Goal: Understand process/instructions: Learn how to perform a task or action

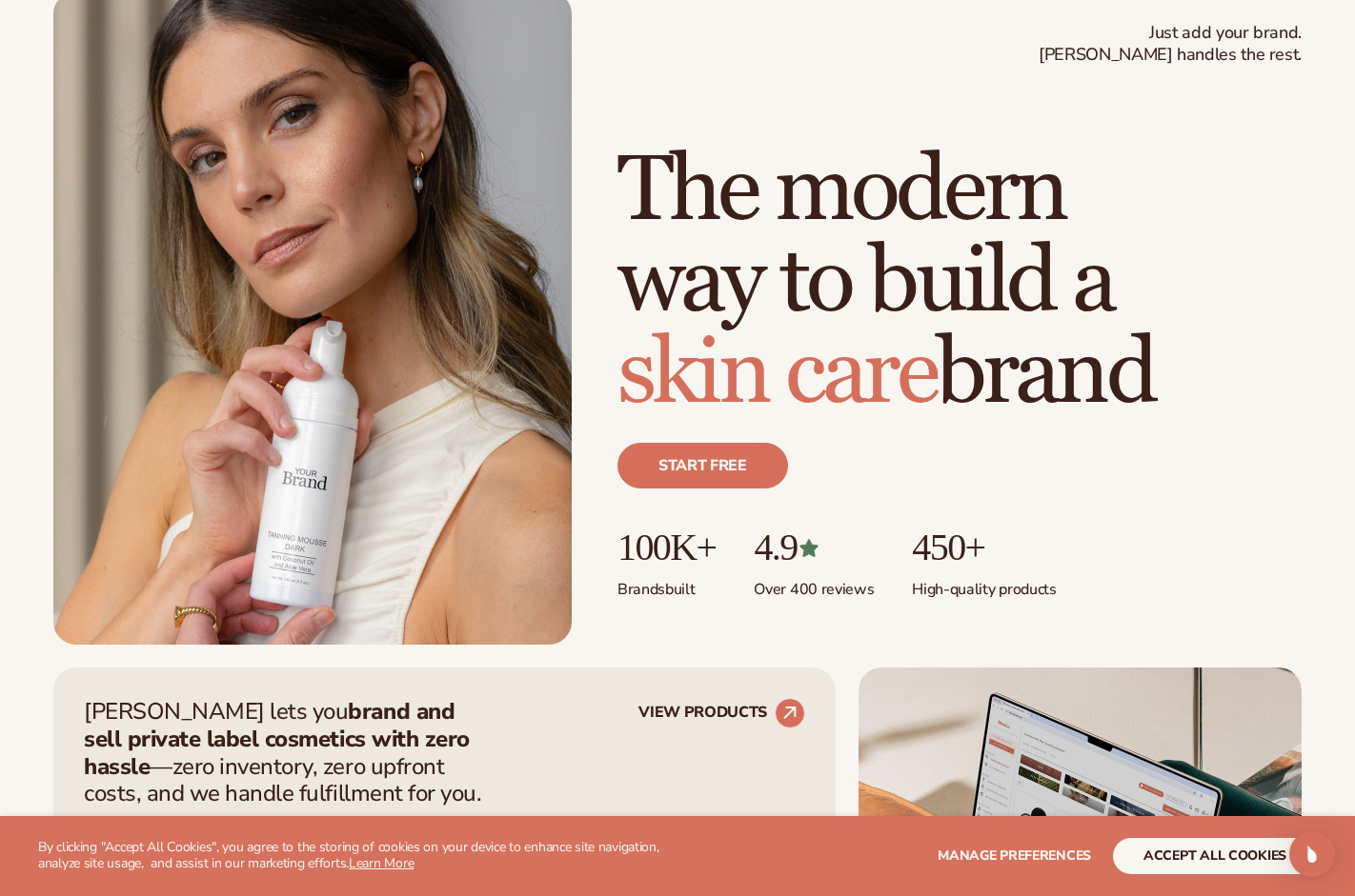
scroll to position [762, 0]
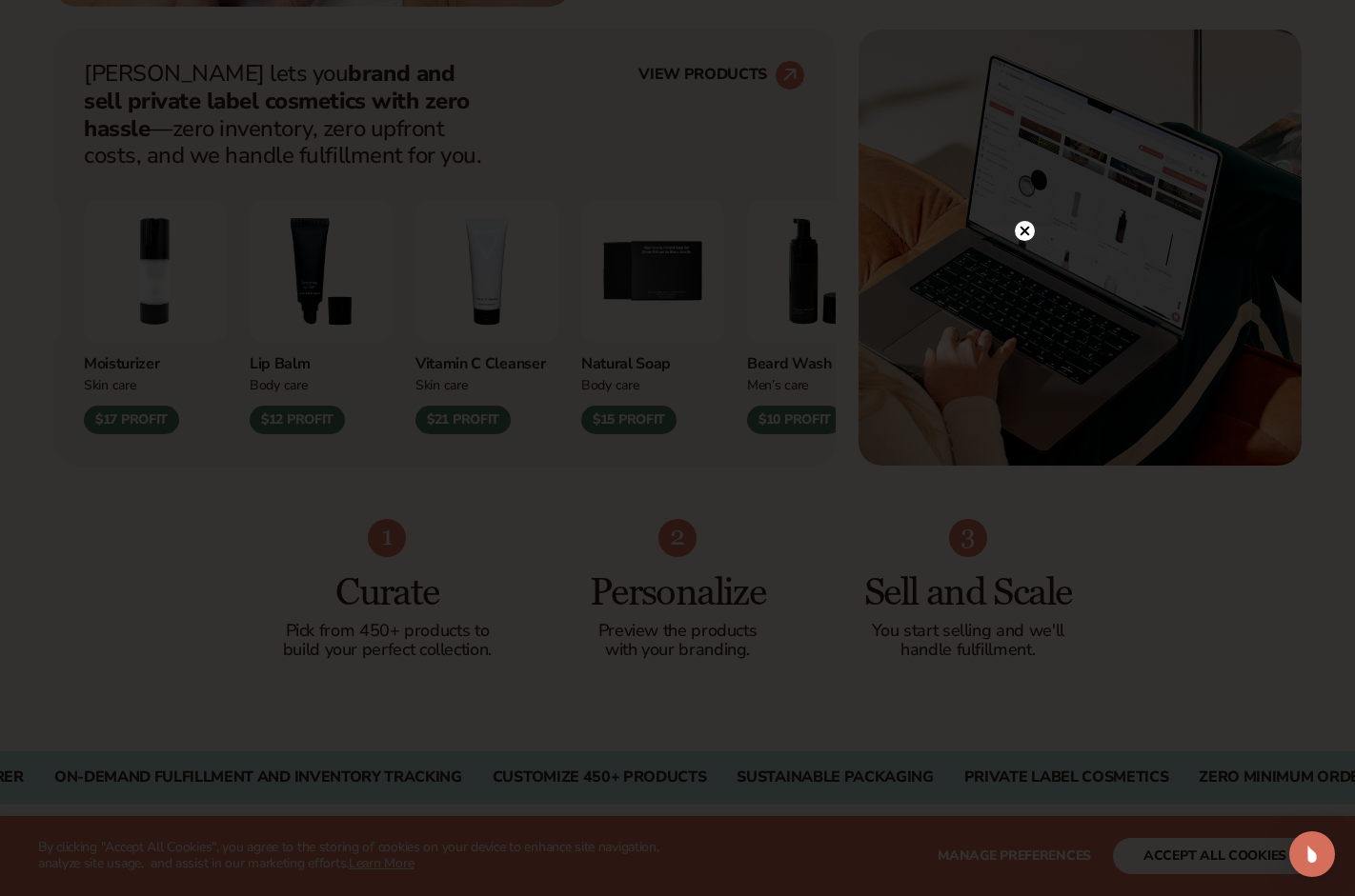
click at [1026, 230] on icon at bounding box center [1026, 231] width 10 height 10
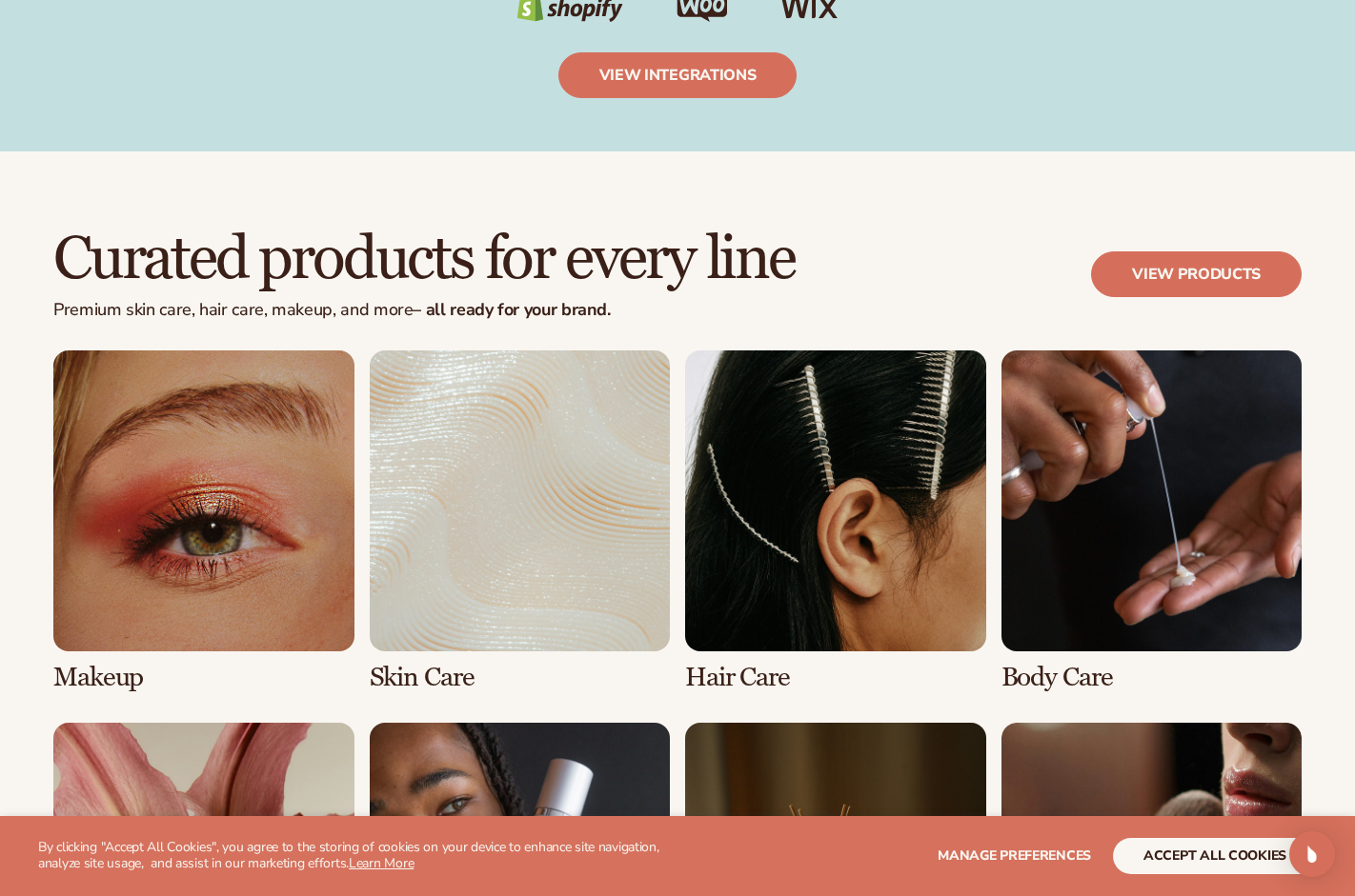
scroll to position [3430, 0]
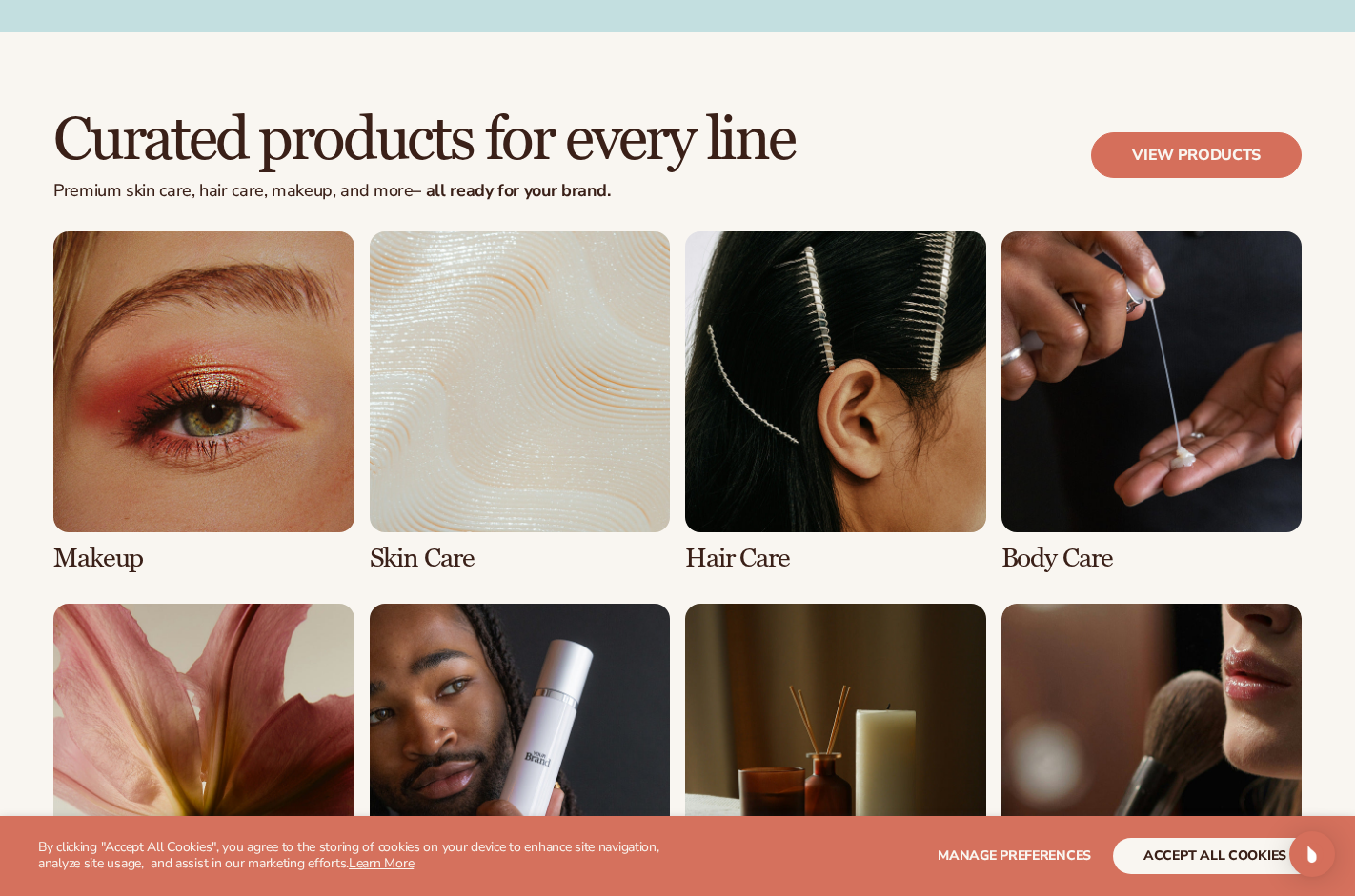
click at [146, 420] on link "1 / 8" at bounding box center [204, 402] width 301 height 341
click at [175, 351] on link "1 / 8" at bounding box center [204, 402] width 301 height 341
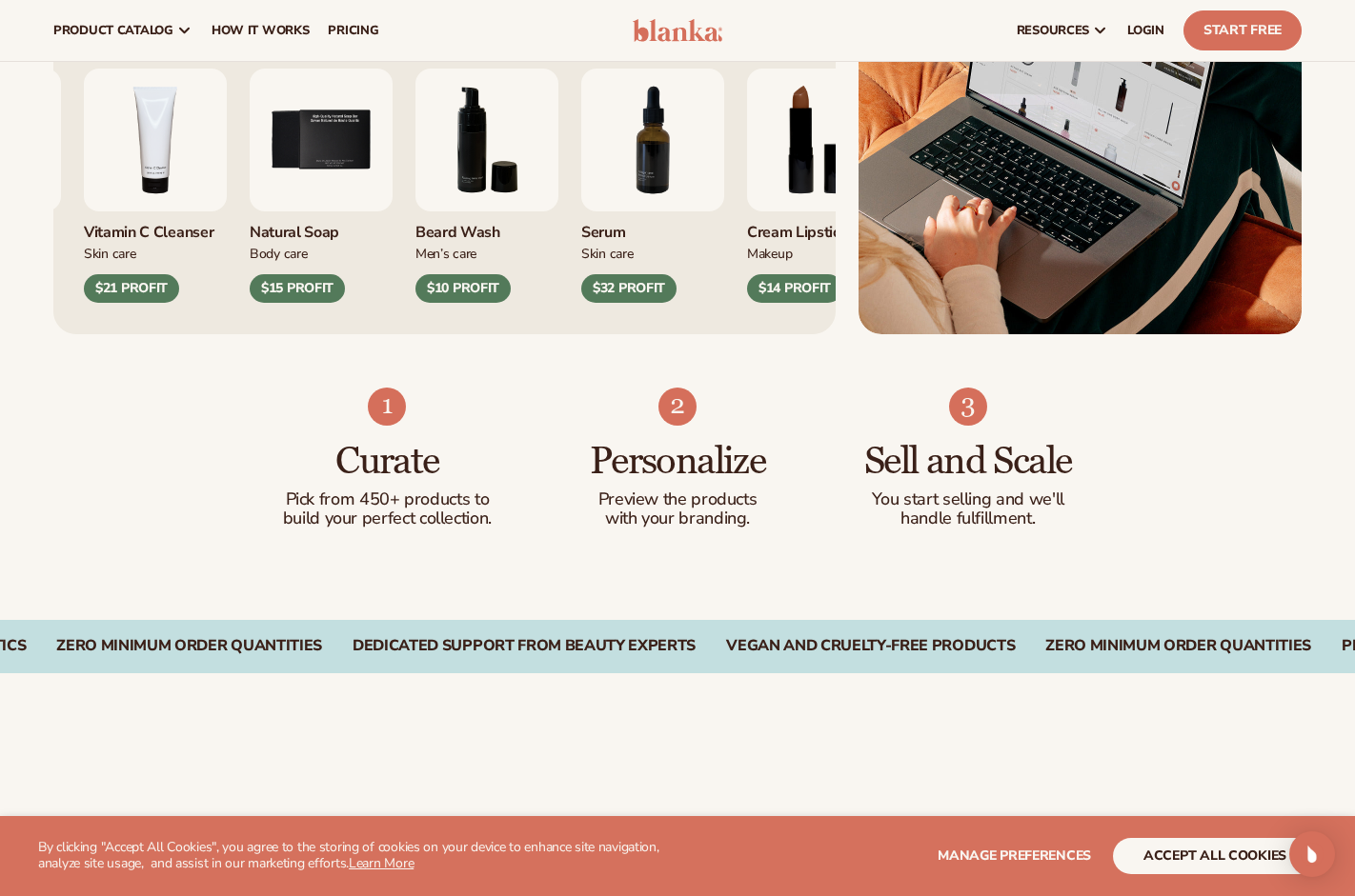
scroll to position [0, 0]
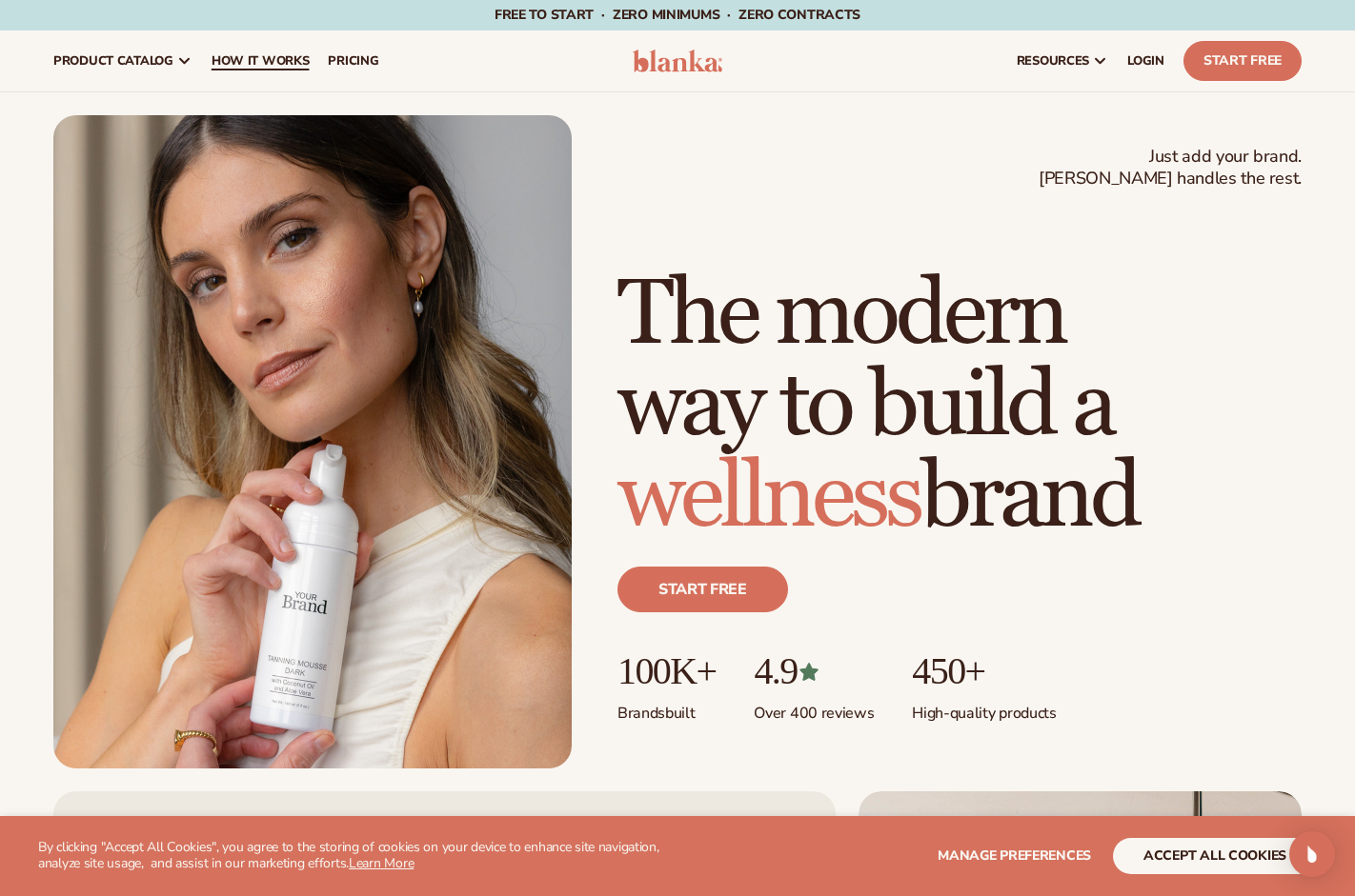
click at [288, 54] on span "How It Works" at bounding box center [260, 61] width 98 height 15
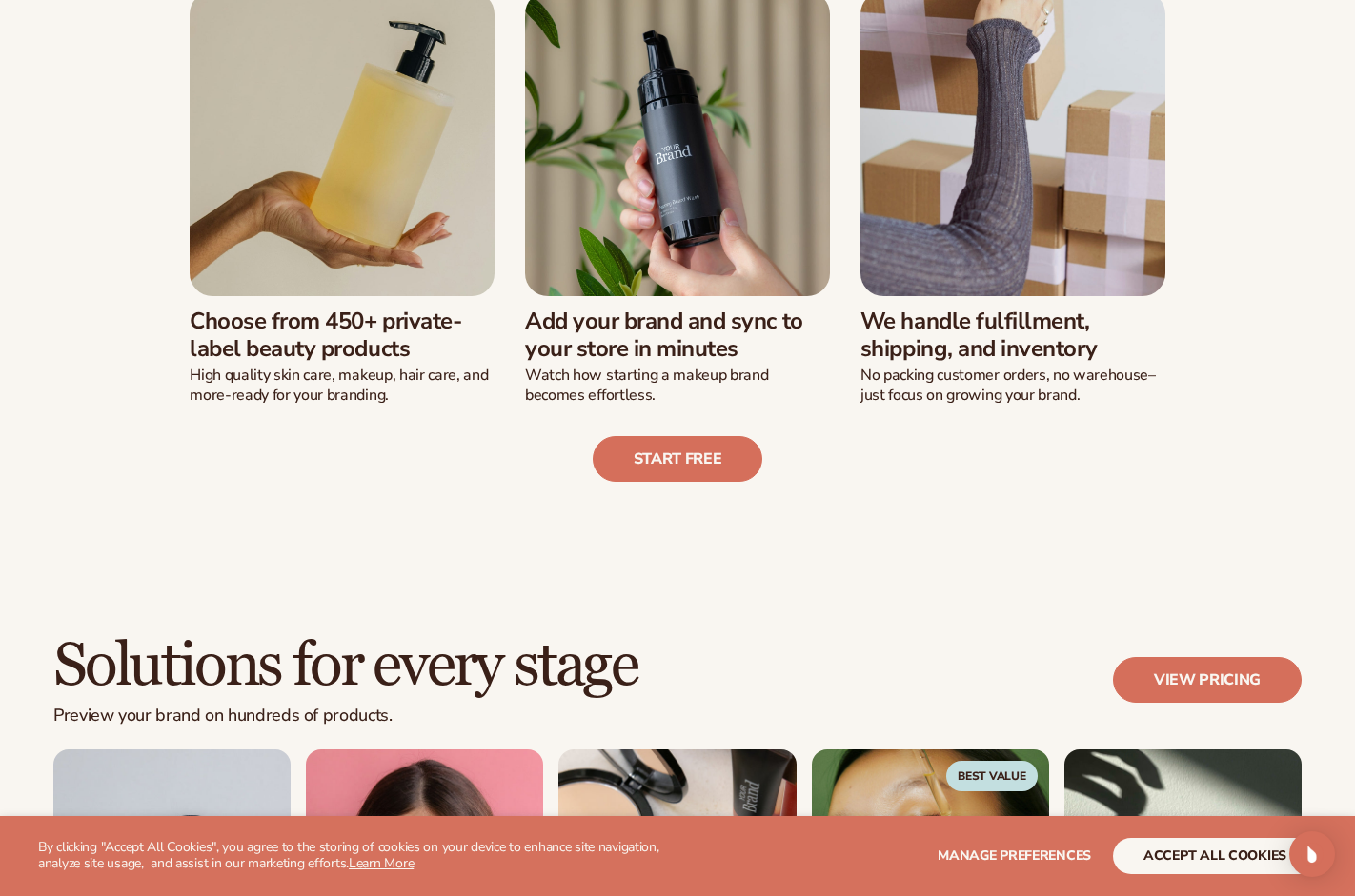
scroll to position [572, 0]
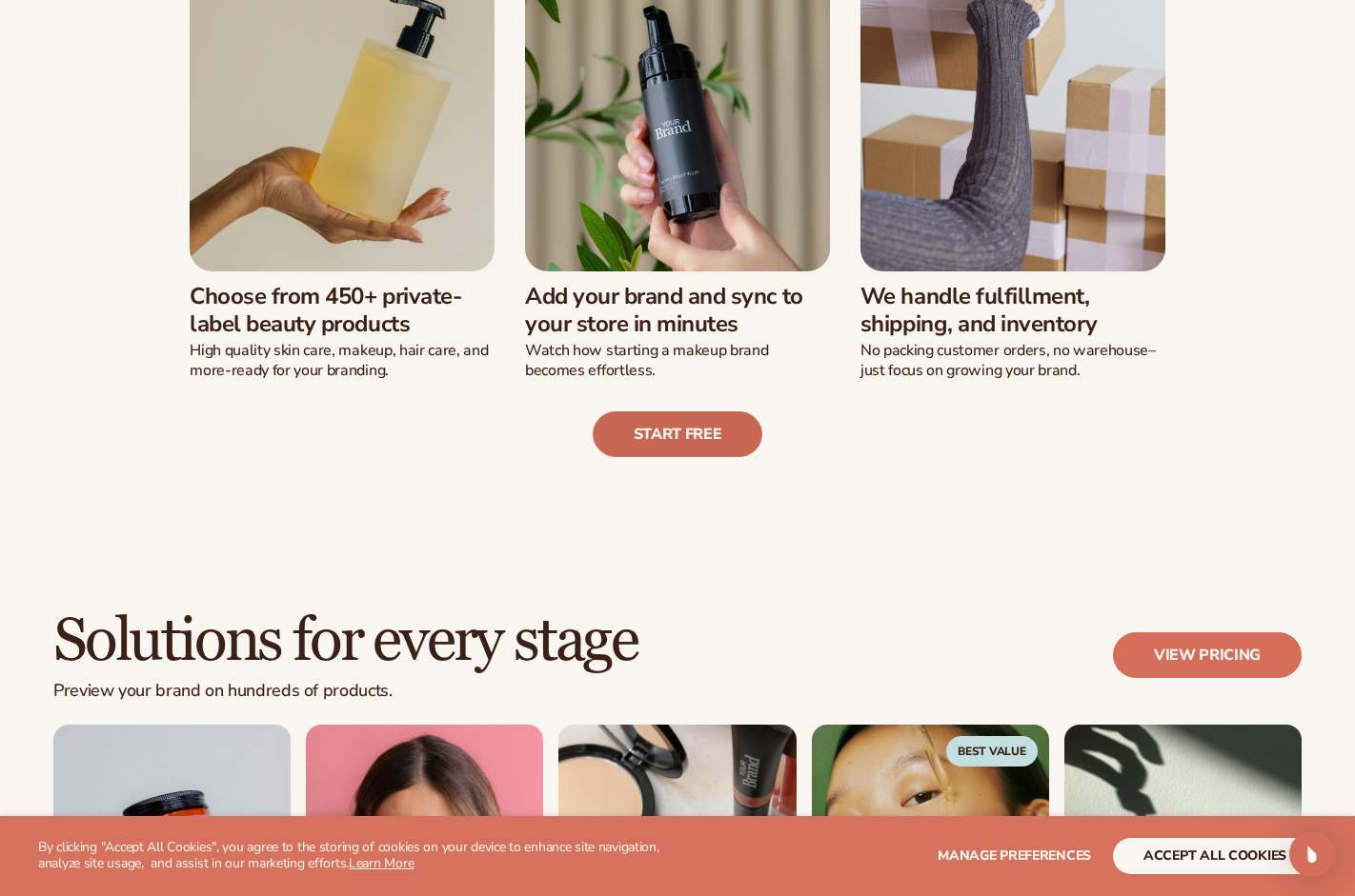
click at [649, 437] on link "Start free" at bounding box center [678, 435] width 170 height 46
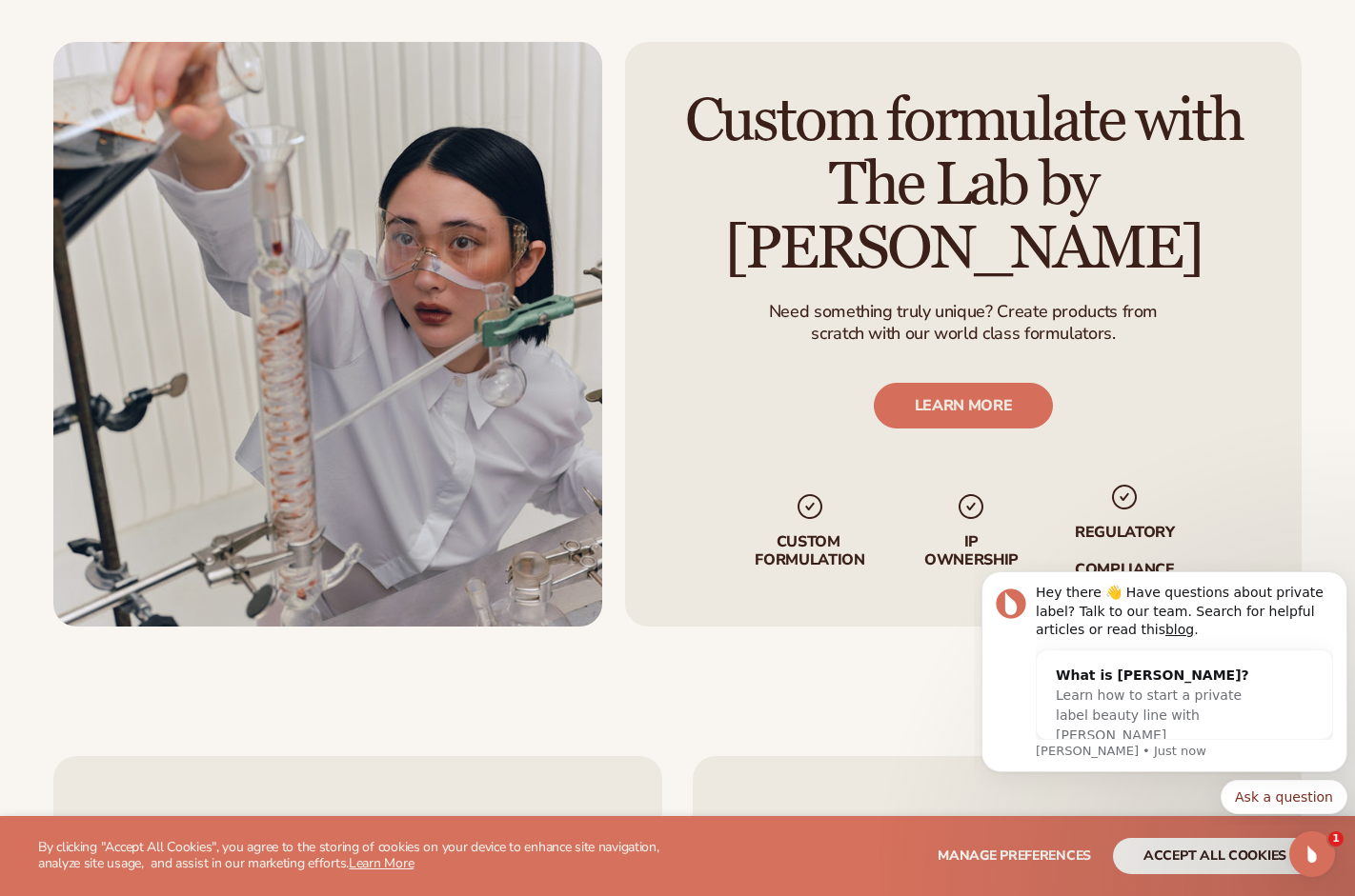
scroll to position [0, 0]
